Goal: Find specific page/section: Find specific page/section

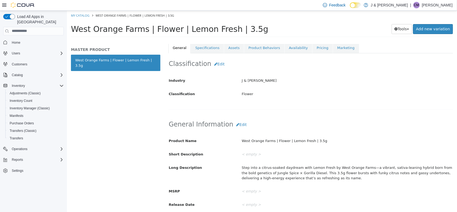
scroll to position [78, 0]
